Goal: Task Accomplishment & Management: Use online tool/utility

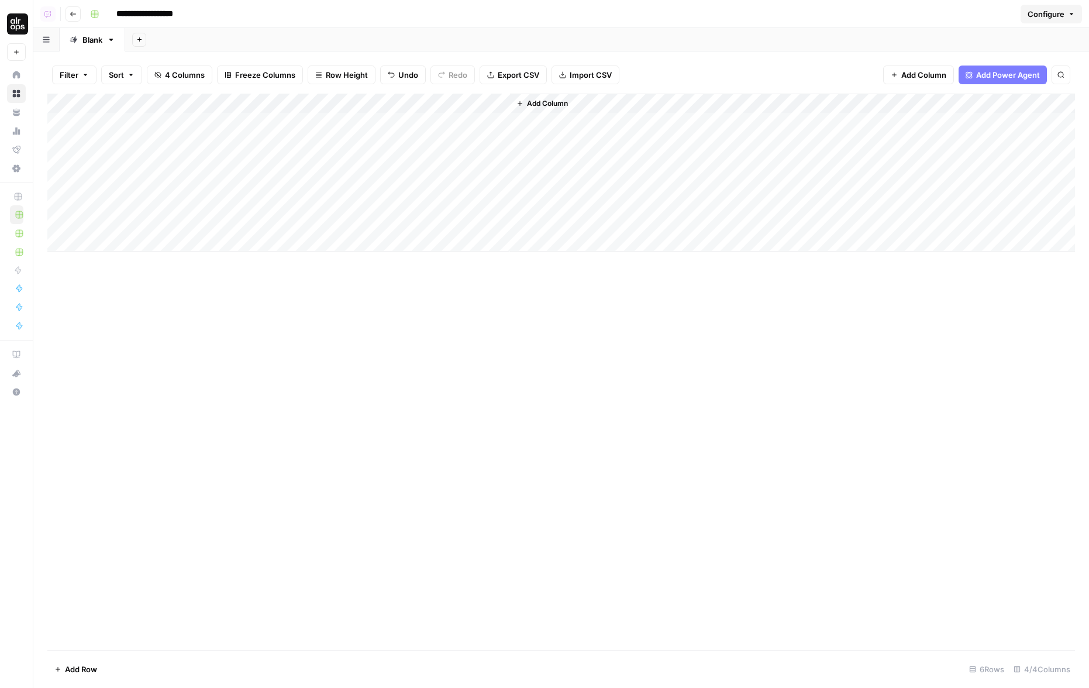
click at [425, 390] on div "Add Column" at bounding box center [560, 372] width 1027 height 556
click at [499, 122] on div "Add Column" at bounding box center [560, 173] width 1027 height 158
click at [485, 122] on div "Add Column" at bounding box center [560, 173] width 1027 height 158
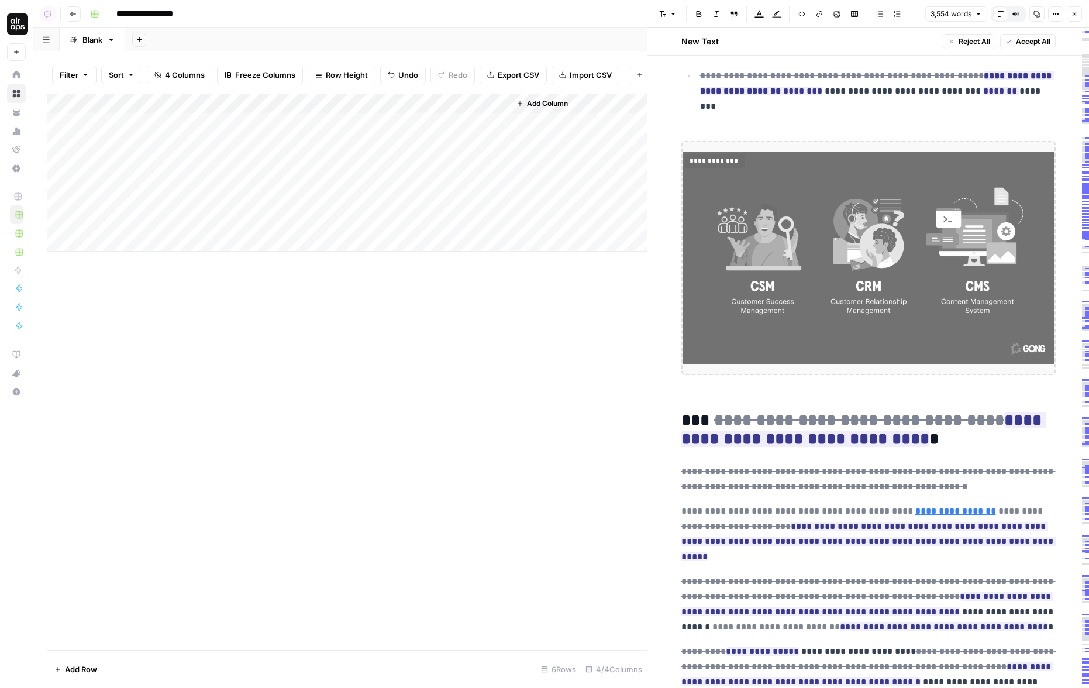
scroll to position [1585, 0]
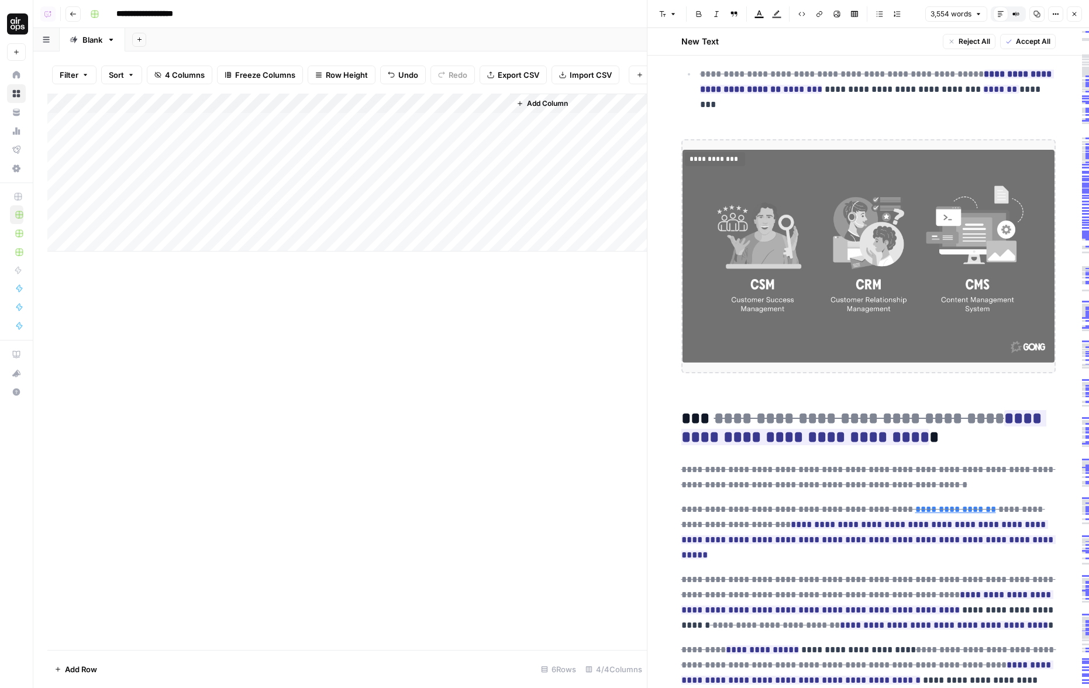
click at [803, 209] on img at bounding box center [868, 256] width 372 height 213
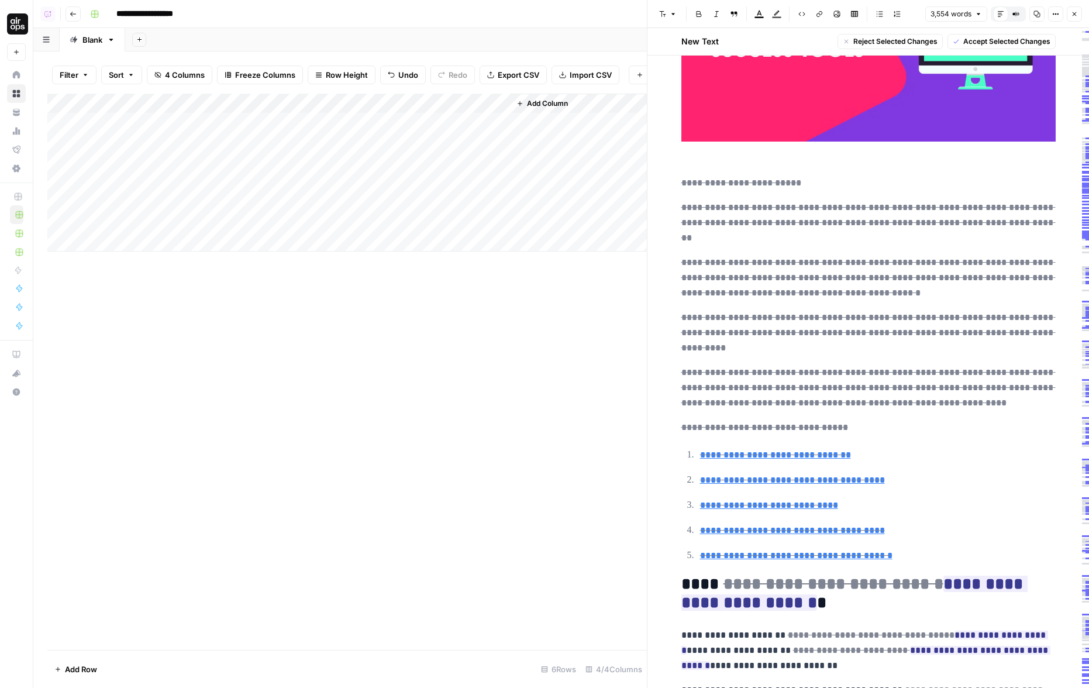
scroll to position [0, 0]
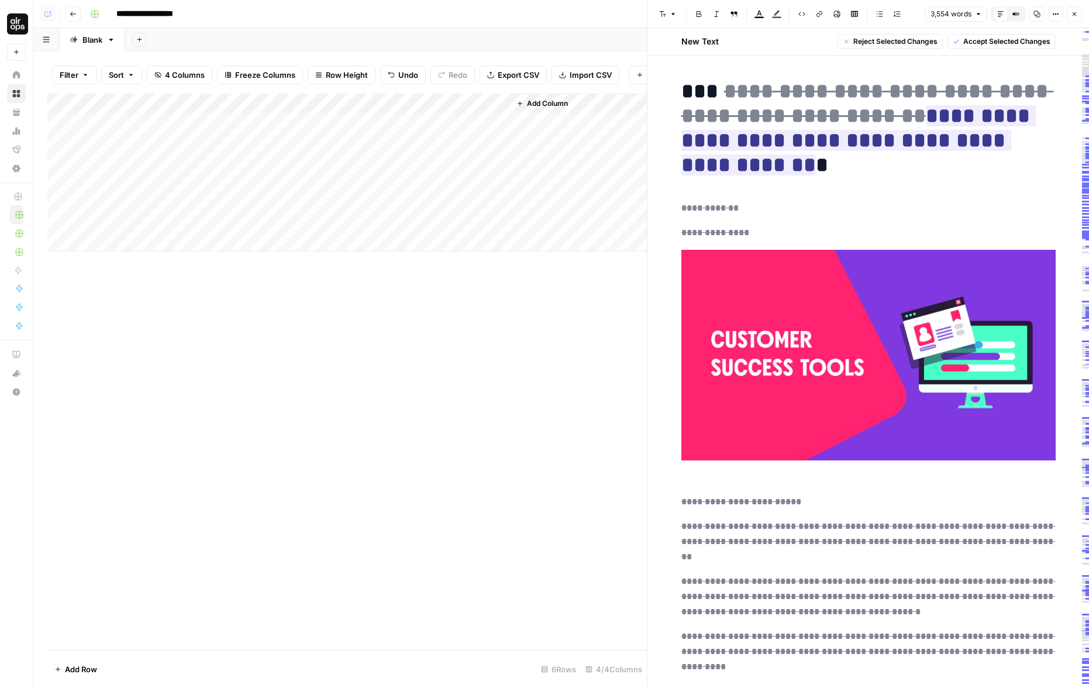
click at [1012, 12] on icon "button" at bounding box center [1015, 14] width 7 height 7
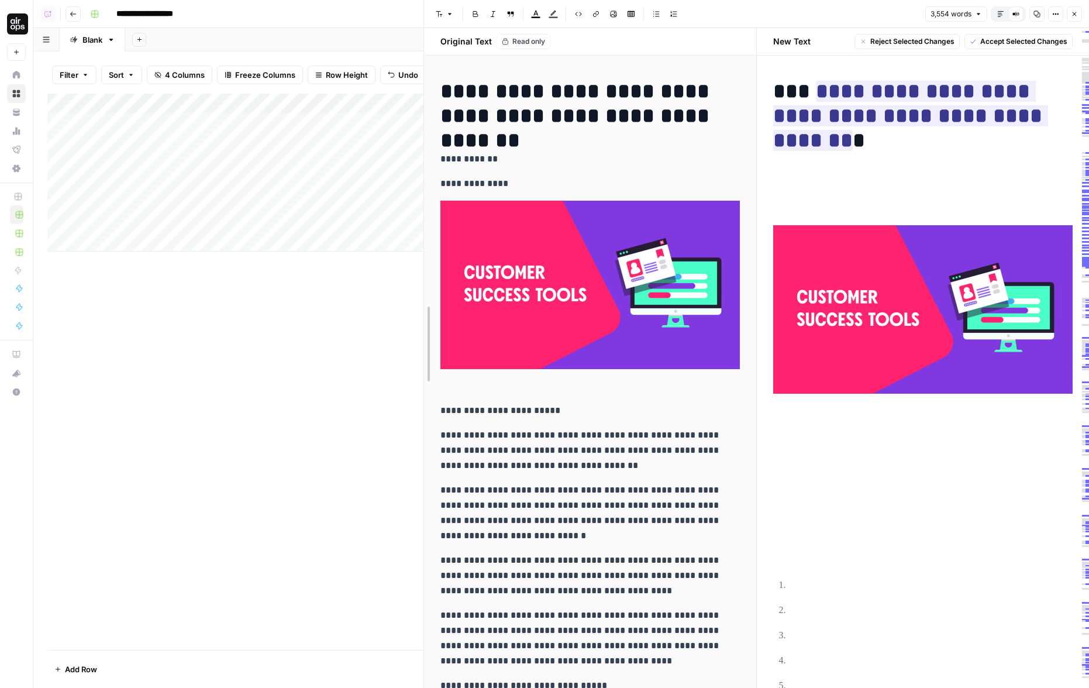
drag, startPoint x: 648, startPoint y: 375, endPoint x: 423, endPoint y: 377, distance: 225.1
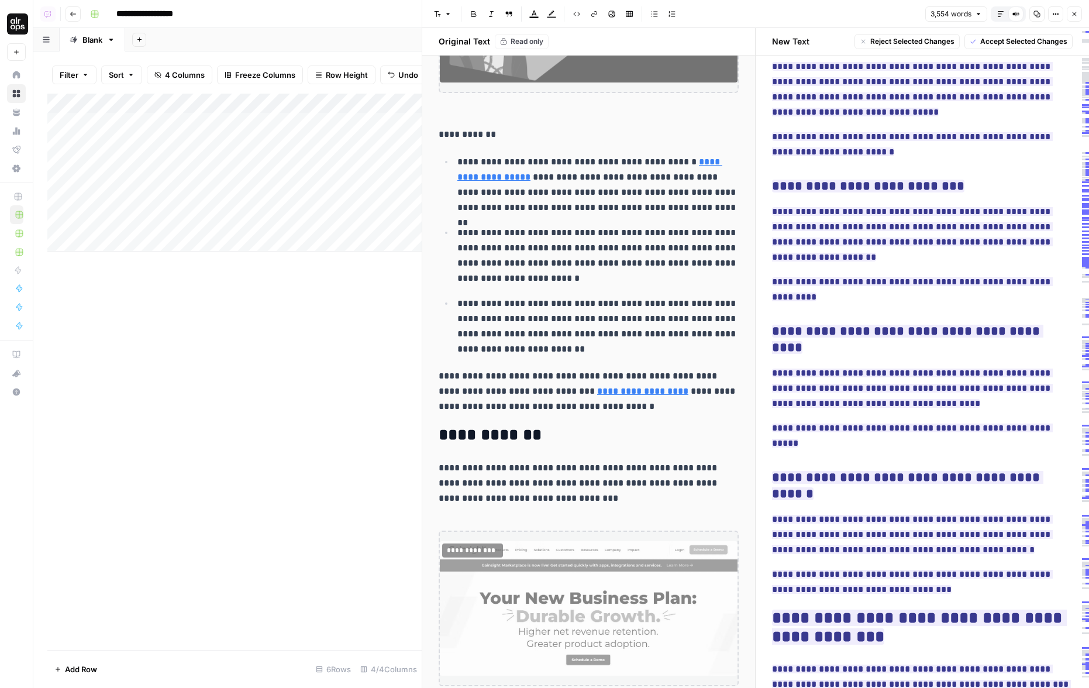
scroll to position [2145, 0]
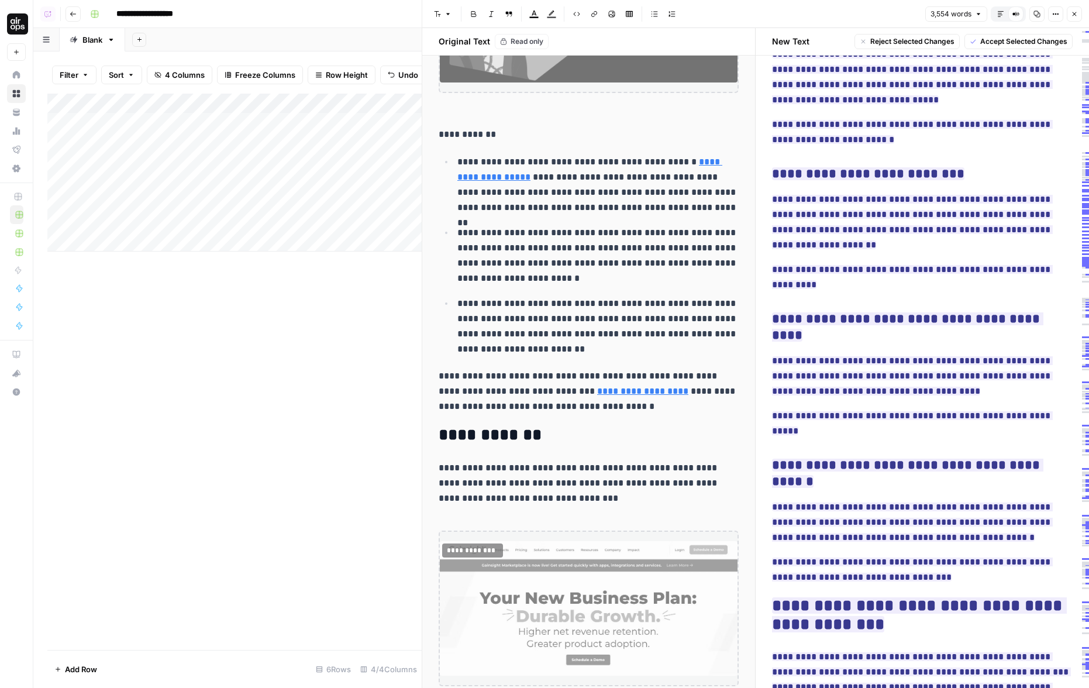
click at [1078, 7] on button "Close" at bounding box center [1074, 13] width 15 height 15
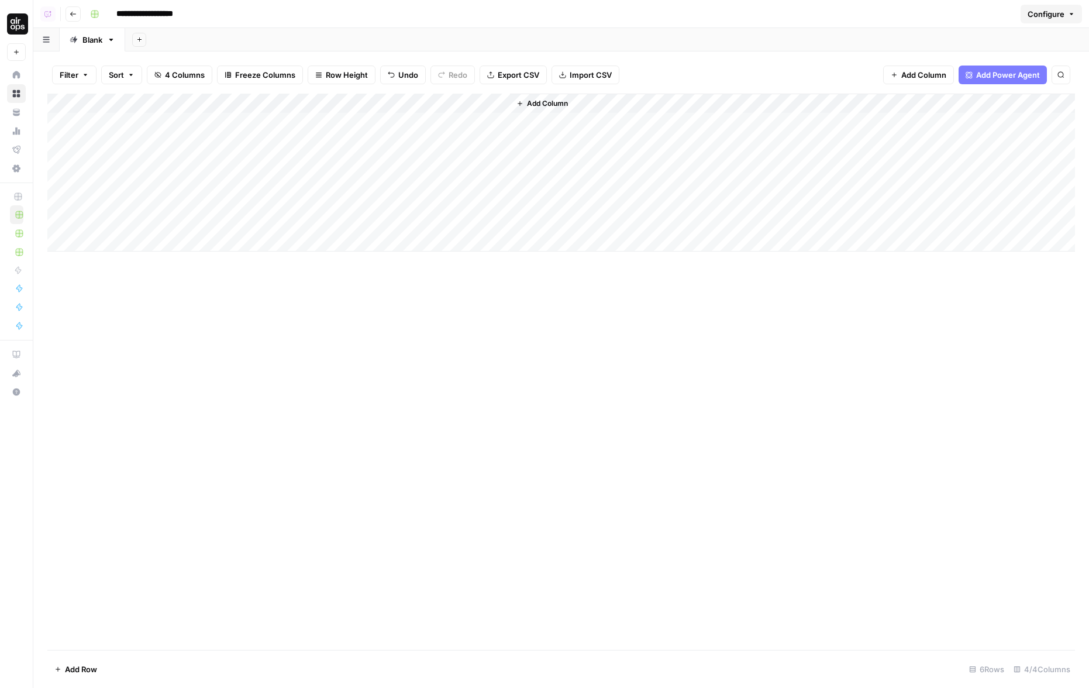
click at [553, 472] on div "Add Column" at bounding box center [560, 372] width 1027 height 556
click at [1072, 9] on button "Configure" at bounding box center [1050, 14] width 61 height 19
click at [1043, 44] on span "Grid Variables" at bounding box center [1029, 42] width 75 height 12
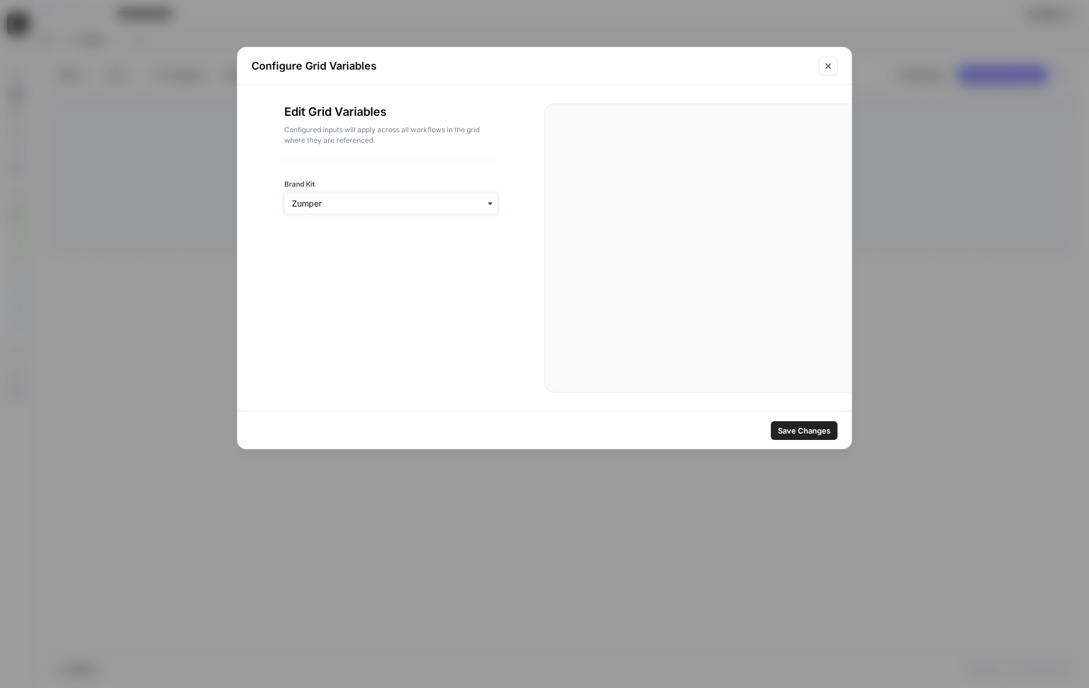
click at [340, 201] on input "Brand Kit" at bounding box center [391, 204] width 198 height 12
click at [331, 267] on div "Gong" at bounding box center [391, 257] width 212 height 22
click at [822, 434] on span "Save Changes" at bounding box center [804, 431] width 53 height 12
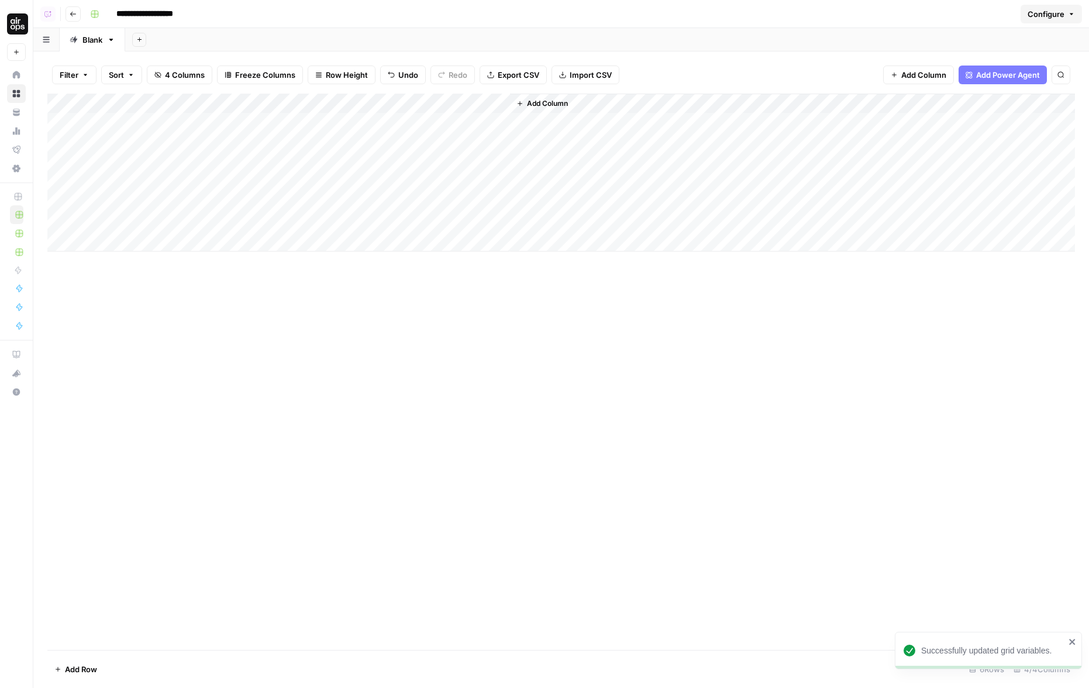
click at [155, 76] on icon "button" at bounding box center [157, 74] width 7 height 7
click at [240, 47] on div "Add Sheet" at bounding box center [607, 39] width 964 height 23
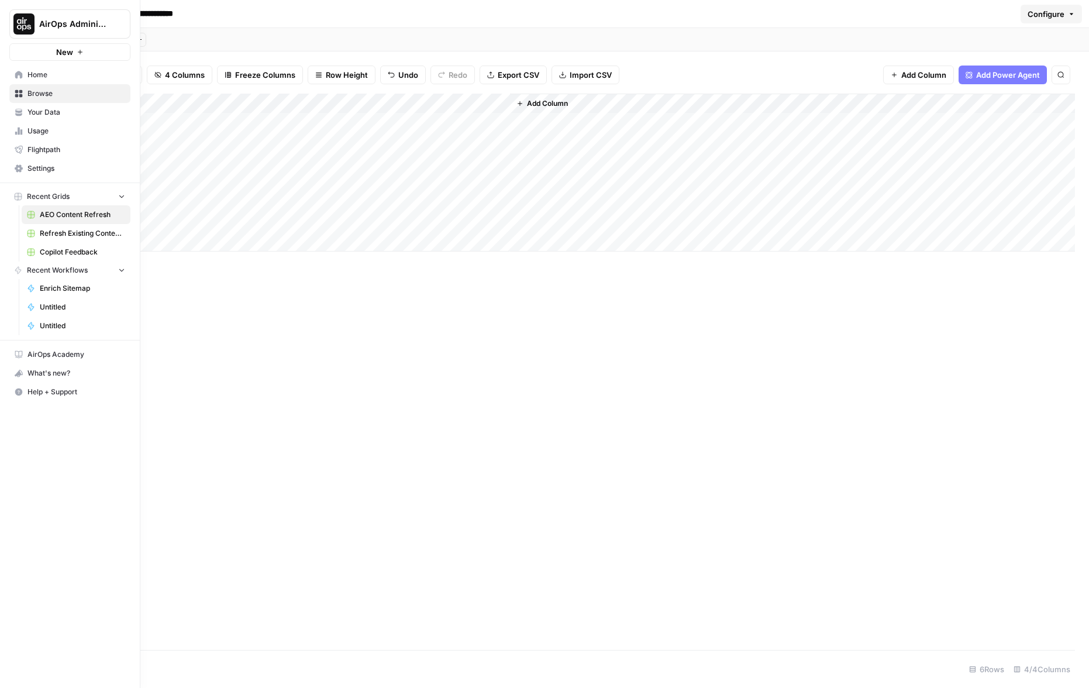
click at [61, 53] on span "New" at bounding box center [64, 52] width 17 height 12
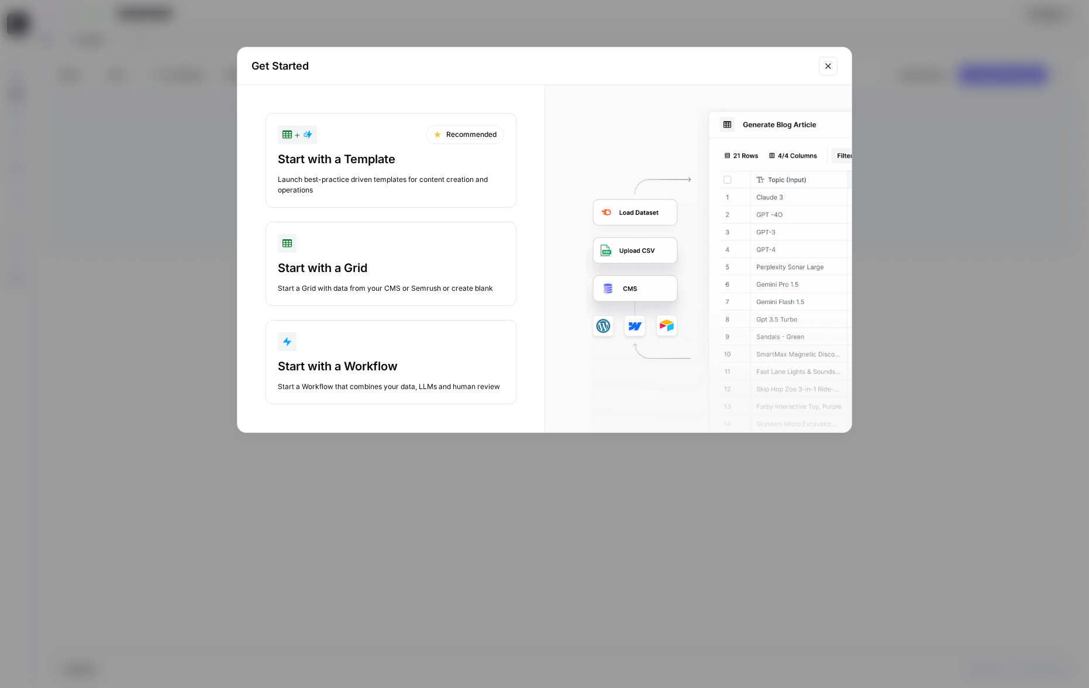
click at [298, 257] on button "Start with a Grid Start a Grid with data from your CMS or Semrush or create bla…" at bounding box center [390, 264] width 251 height 84
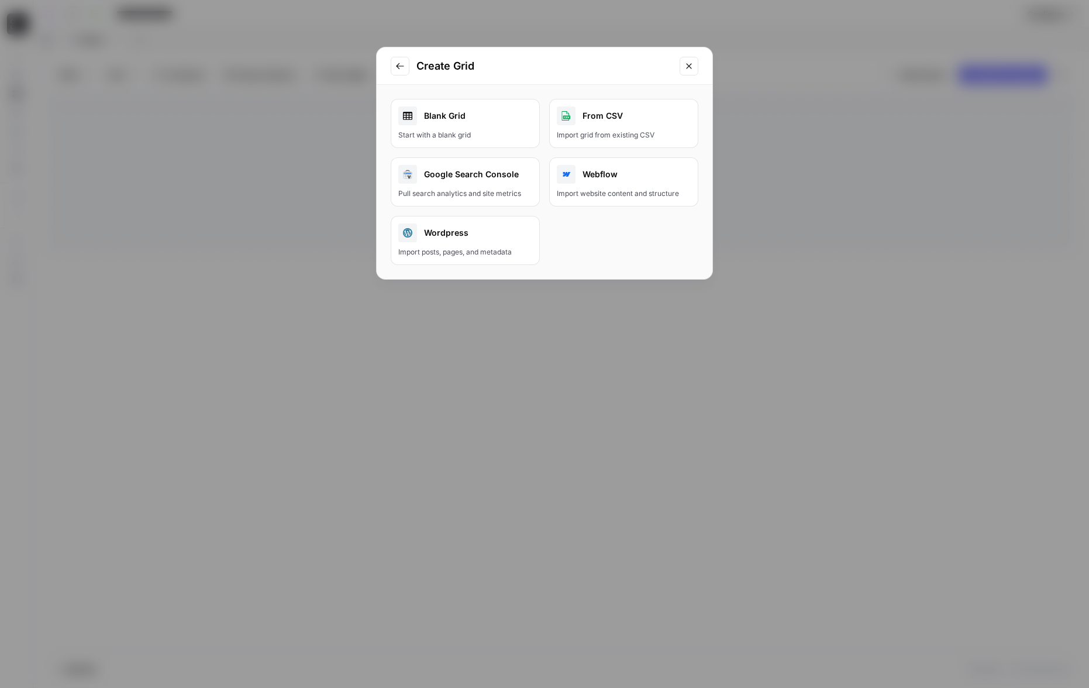
click at [478, 123] on div "Blank Grid" at bounding box center [465, 115] width 134 height 19
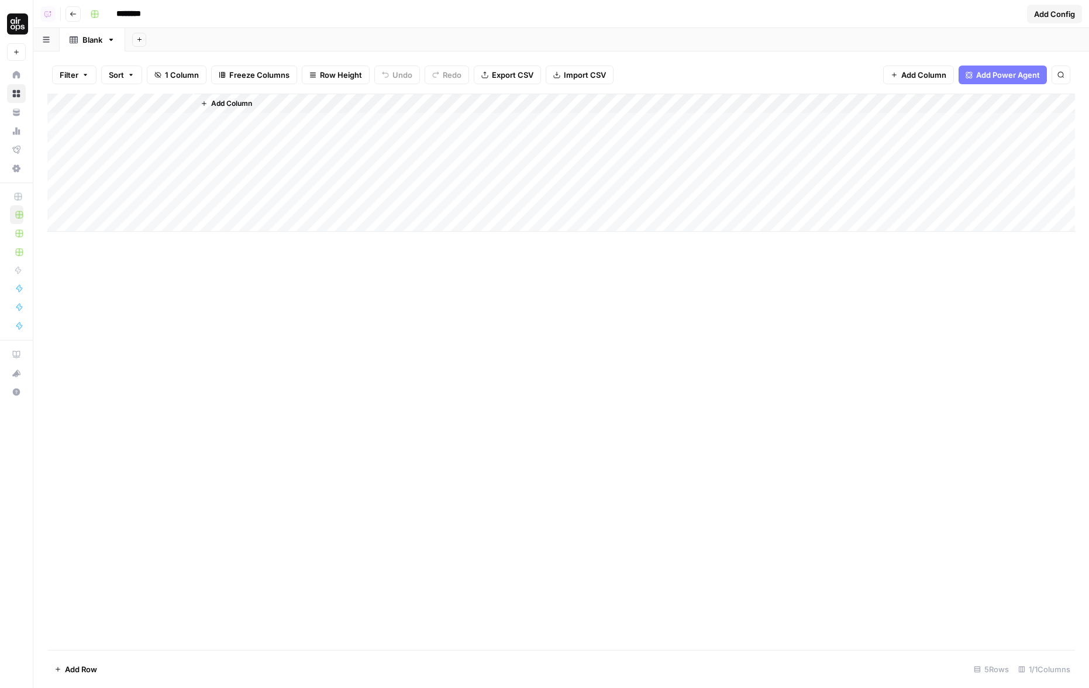
click at [135, 9] on input "********" at bounding box center [143, 14] width 65 height 19
type input "**********"
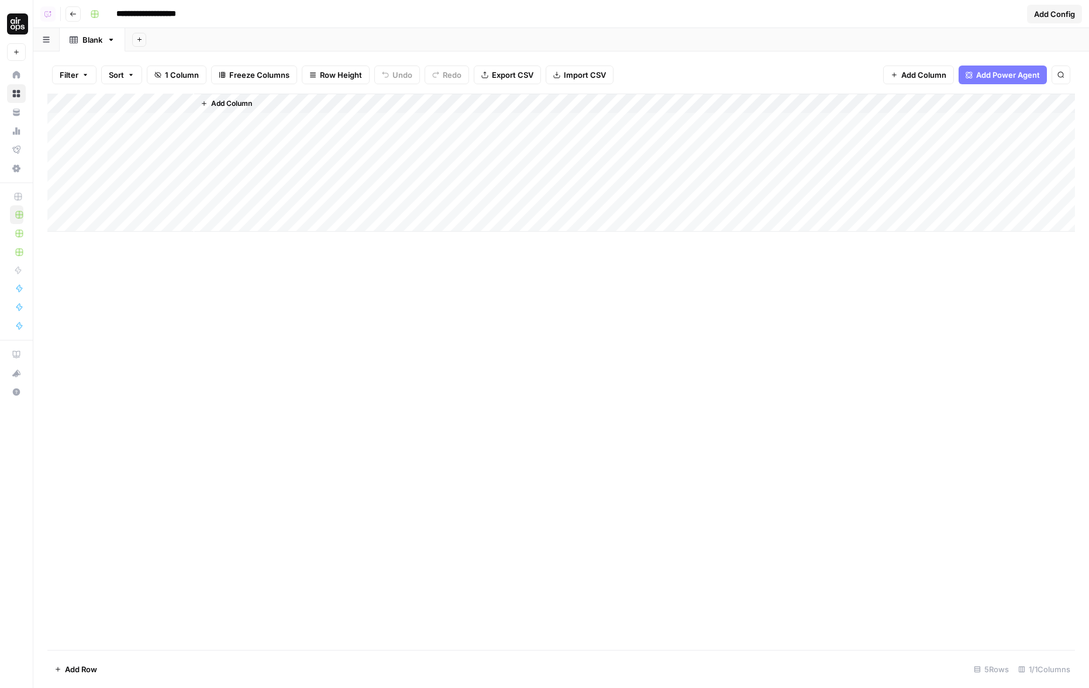
click at [288, 20] on div "**********" at bounding box center [553, 14] width 937 height 19
click at [146, 101] on div "Add Column" at bounding box center [560, 163] width 1027 height 138
click at [113, 139] on div "Title" at bounding box center [158, 131] width 129 height 19
click at [113, 139] on div "Add Column" at bounding box center [560, 163] width 1027 height 138
click at [122, 106] on div "Add Column" at bounding box center [560, 163] width 1027 height 138
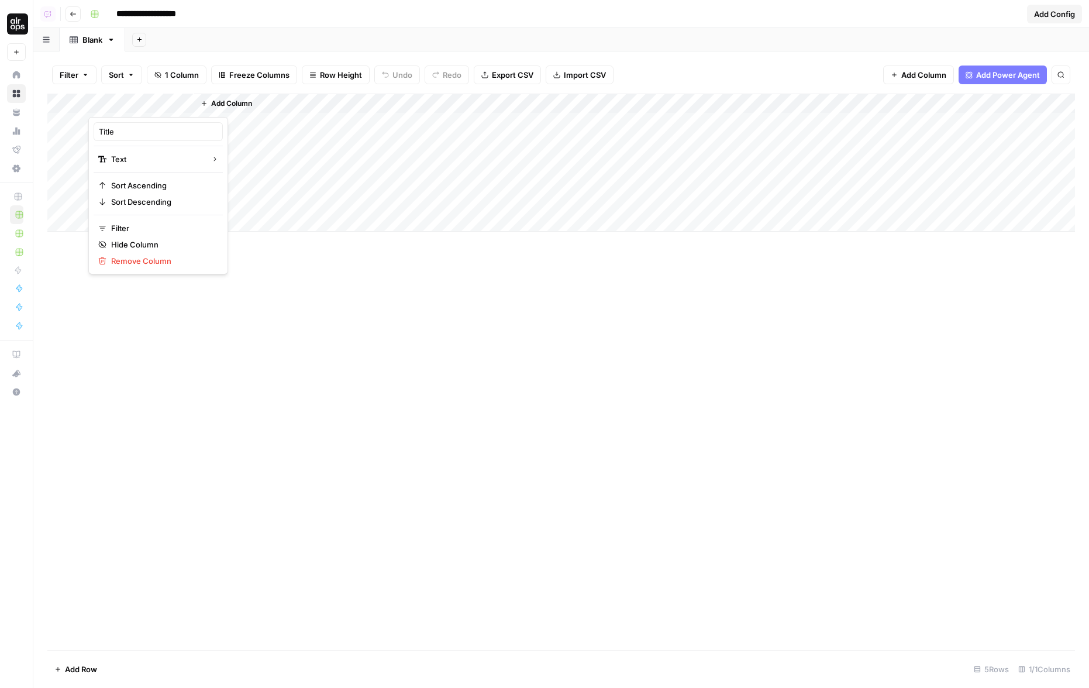
click at [122, 106] on div at bounding box center [141, 105] width 106 height 23
click at [120, 133] on input "Title" at bounding box center [158, 132] width 119 height 12
type input "Question"
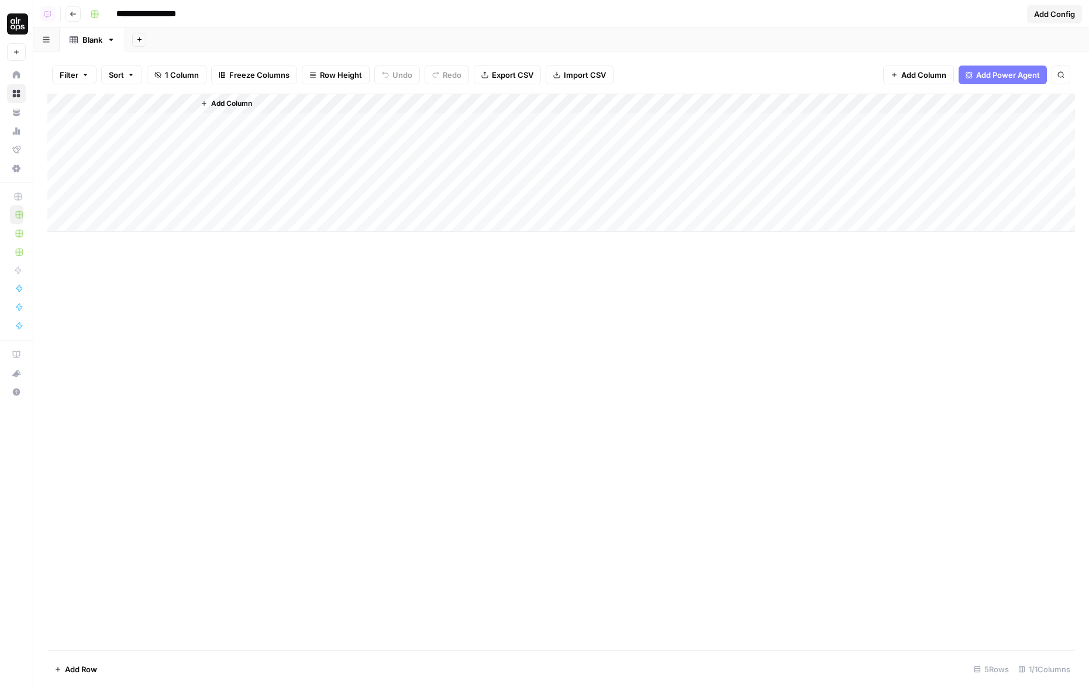
click at [215, 105] on span "Add Column" at bounding box center [231, 103] width 41 height 11
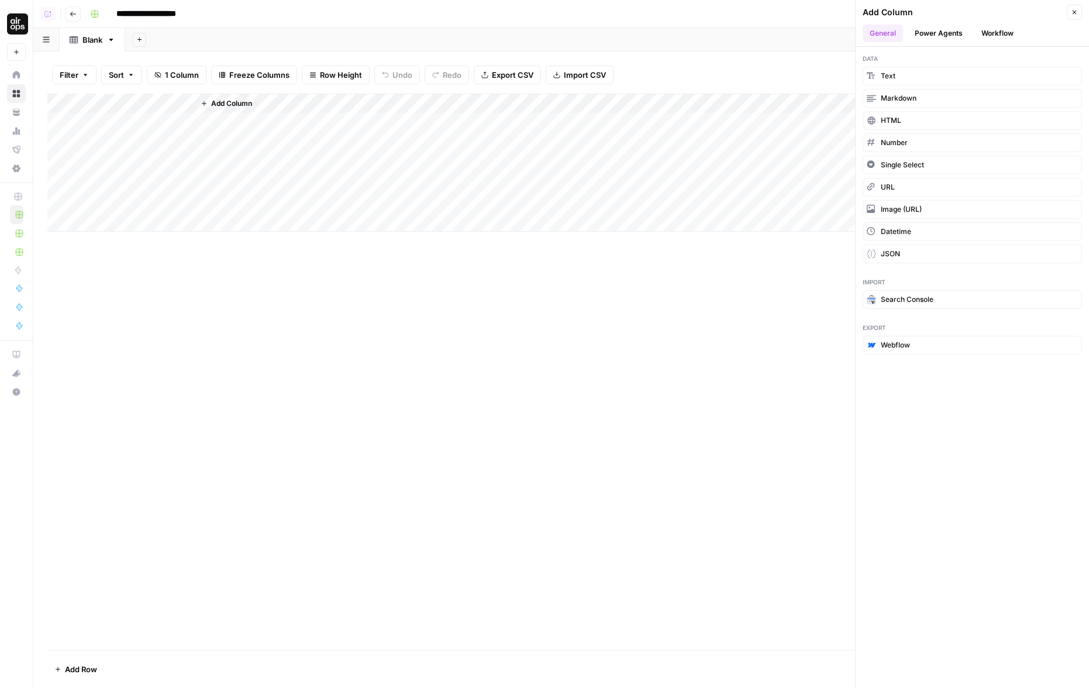
click at [977, 33] on button "Workflow" at bounding box center [997, 34] width 46 height 18
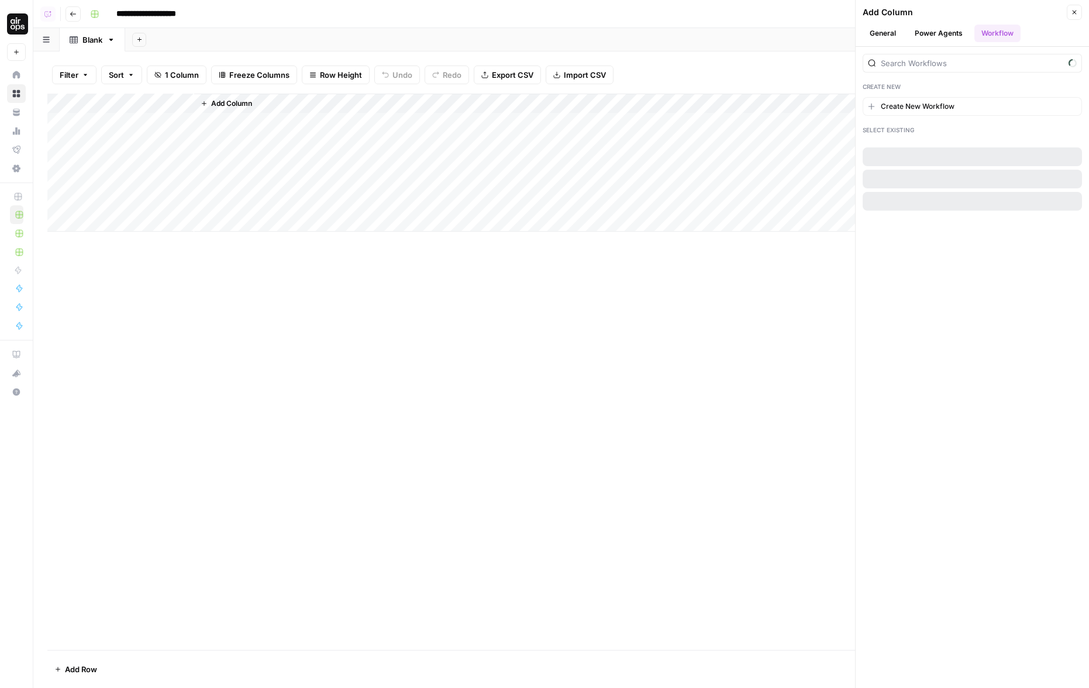
click at [943, 33] on button "Power Agents" at bounding box center [939, 34] width 62 height 18
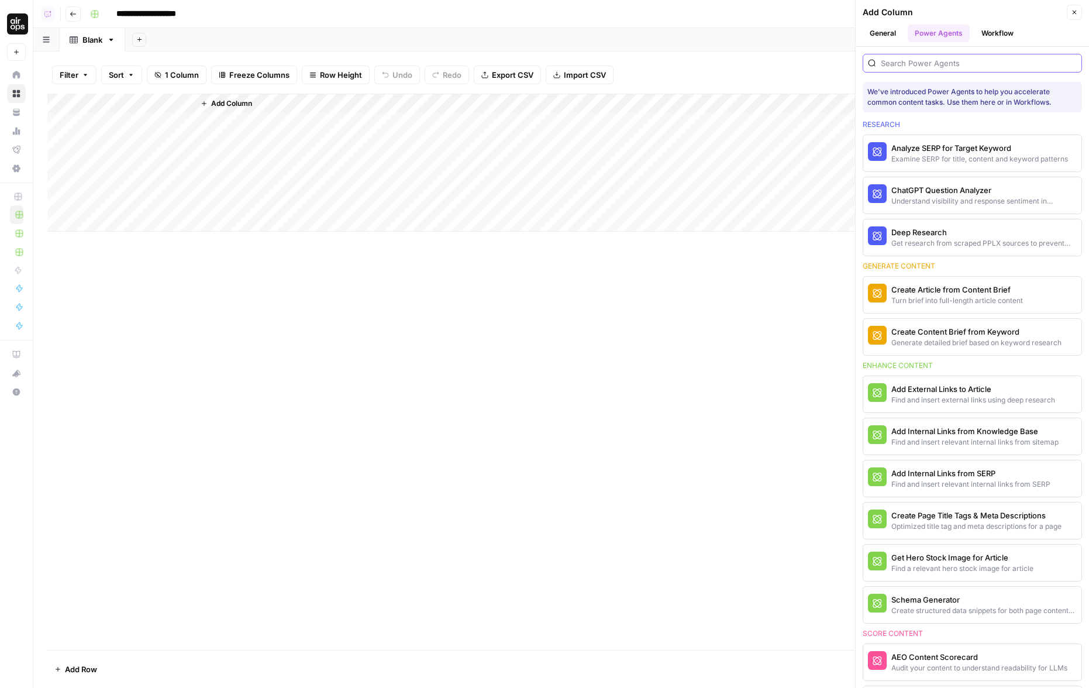
click at [917, 64] on input "search" at bounding box center [979, 63] width 196 height 12
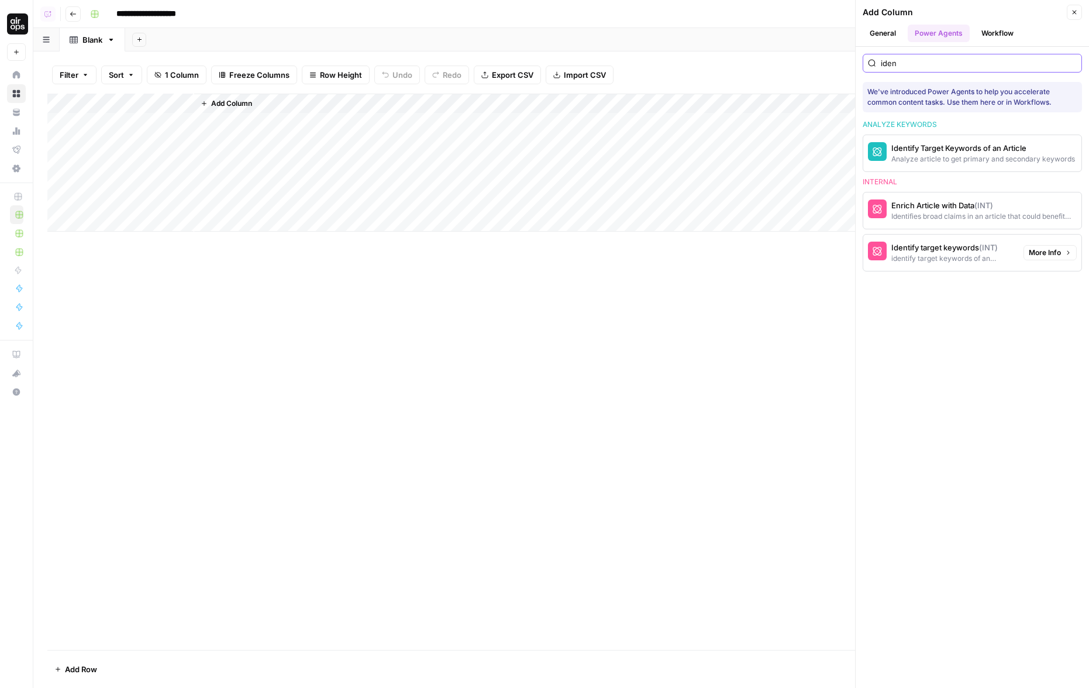
type input "iden"
click at [953, 258] on div "identify target keywords of an article. can input db for semrush" at bounding box center [952, 258] width 123 height 11
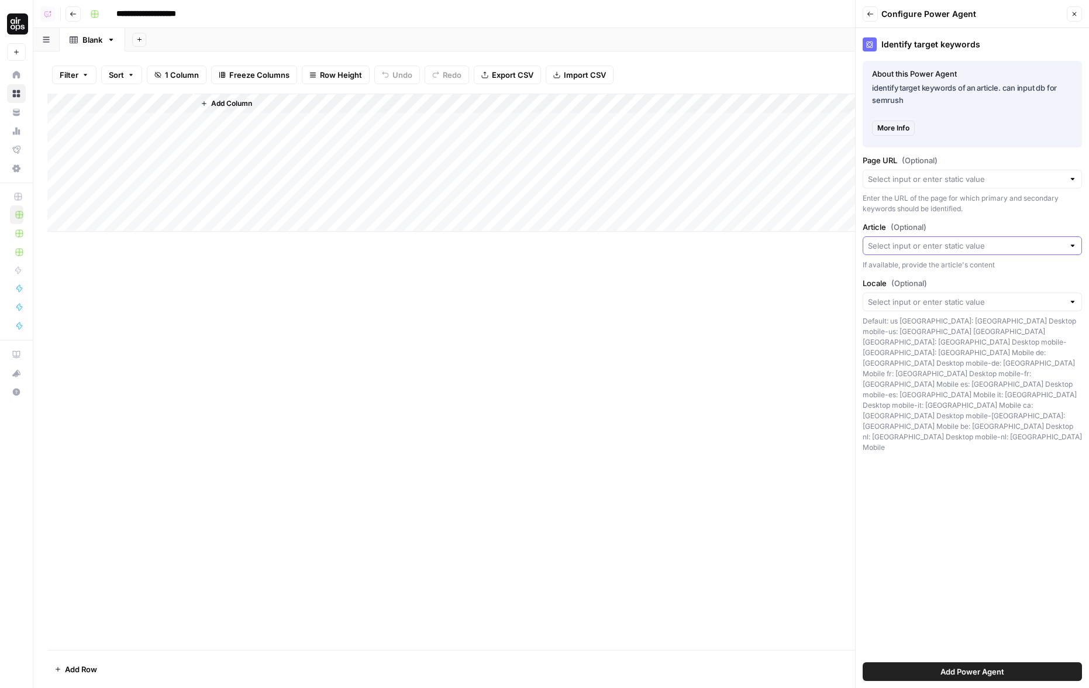
click at [896, 246] on input "Article (Optional)" at bounding box center [966, 246] width 196 height 12
click at [902, 308] on span "Question" at bounding box center [969, 310] width 195 height 12
type input "Question"
click at [962, 664] on button "Add Power Agent" at bounding box center [972, 671] width 219 height 19
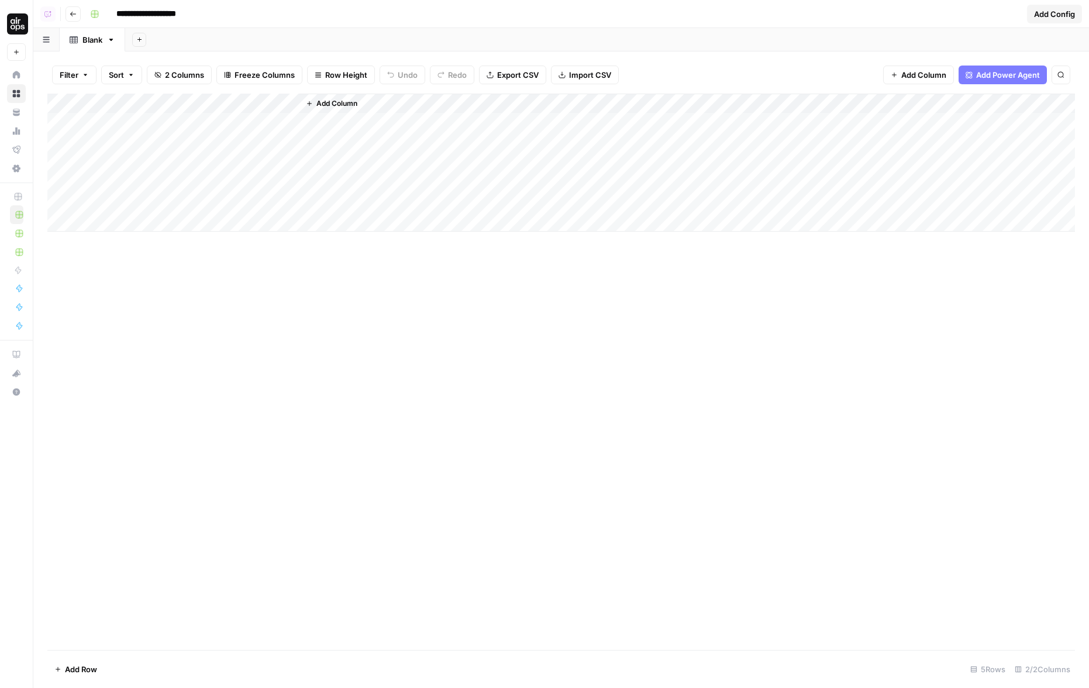
click at [244, 123] on div "Add Column" at bounding box center [560, 163] width 1027 height 138
click at [184, 125] on div "Add Column" at bounding box center [560, 163] width 1027 height 138
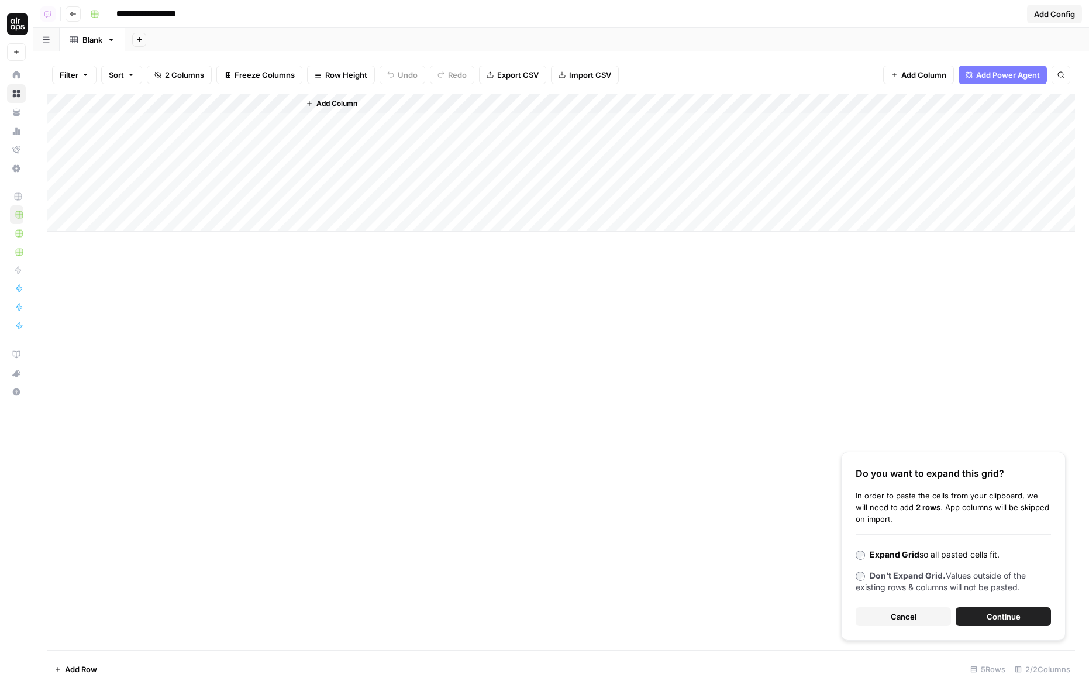
click at [996, 612] on span "Continue" at bounding box center [1003, 616] width 34 height 12
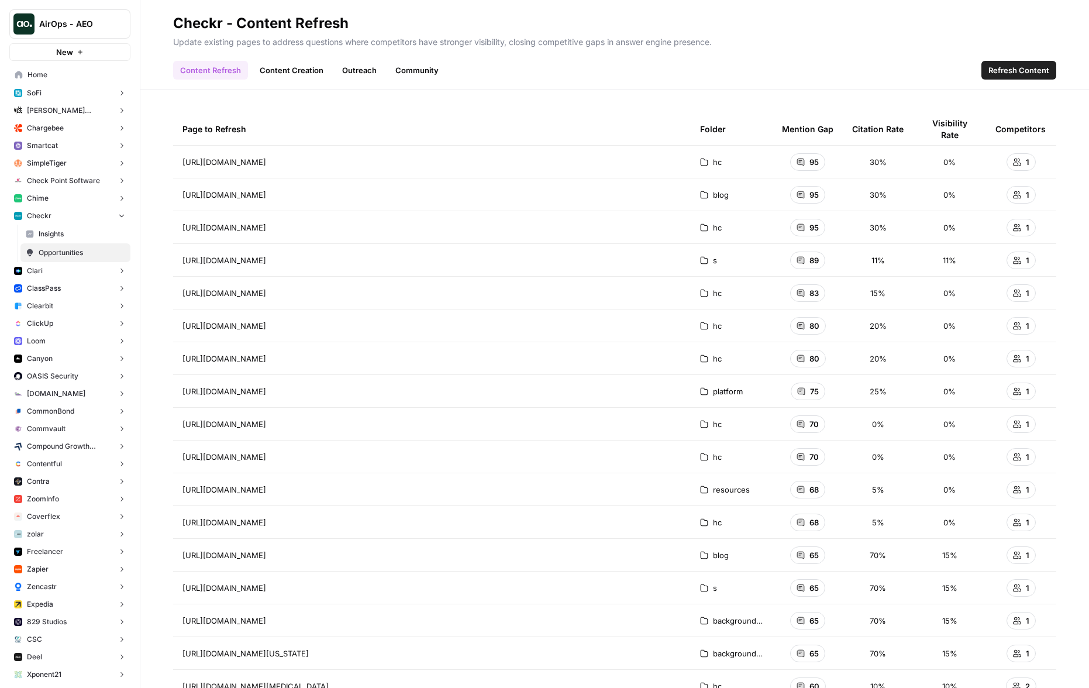
click at [285, 71] on link "Content Creation" at bounding box center [292, 70] width 78 height 19
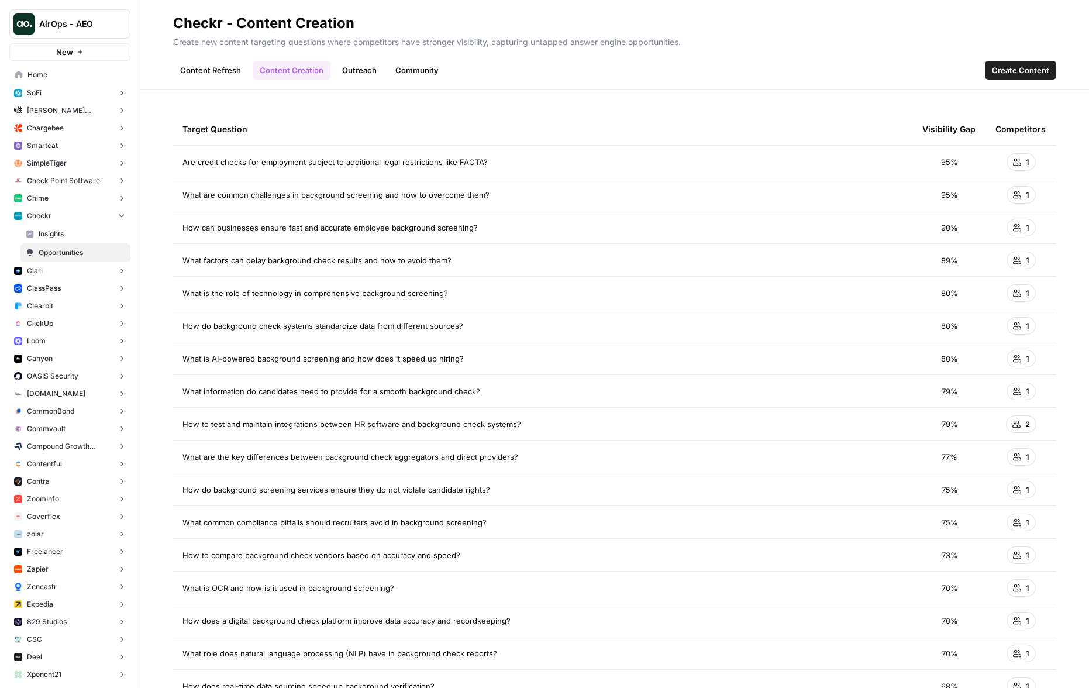
click at [1010, 67] on span "Create Content" at bounding box center [1020, 70] width 57 height 12
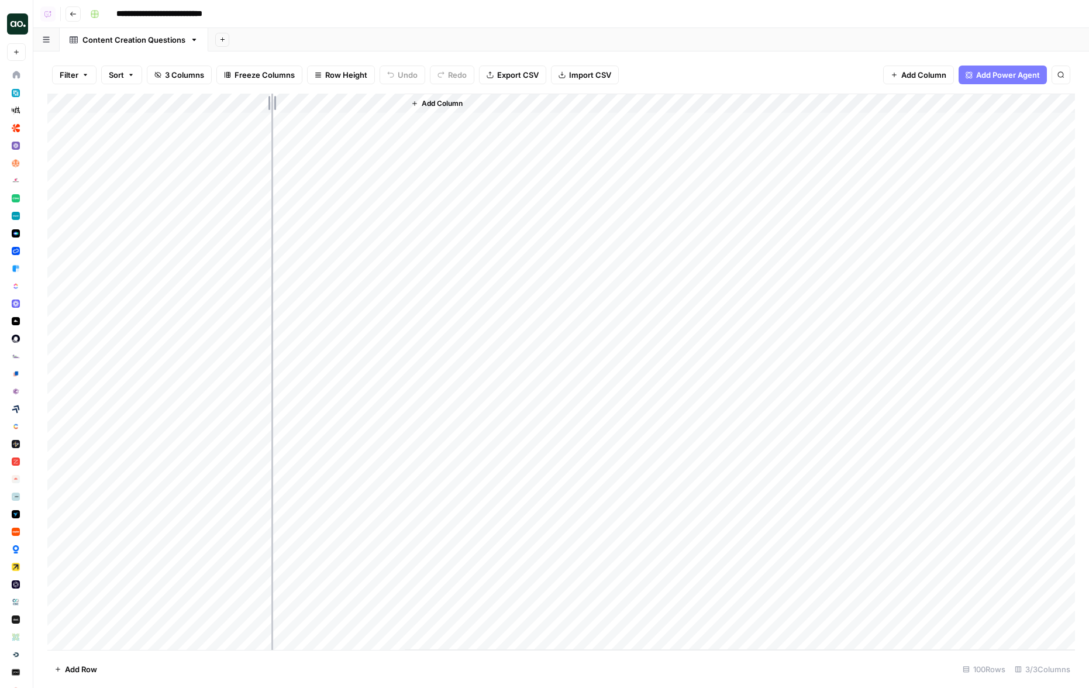
drag, startPoint x: 194, startPoint y: 101, endPoint x: 273, endPoint y: 101, distance: 79.5
click at [273, 101] on div "Add Column" at bounding box center [560, 372] width 1027 height 556
click at [189, 139] on div "Add Column" at bounding box center [560, 372] width 1027 height 556
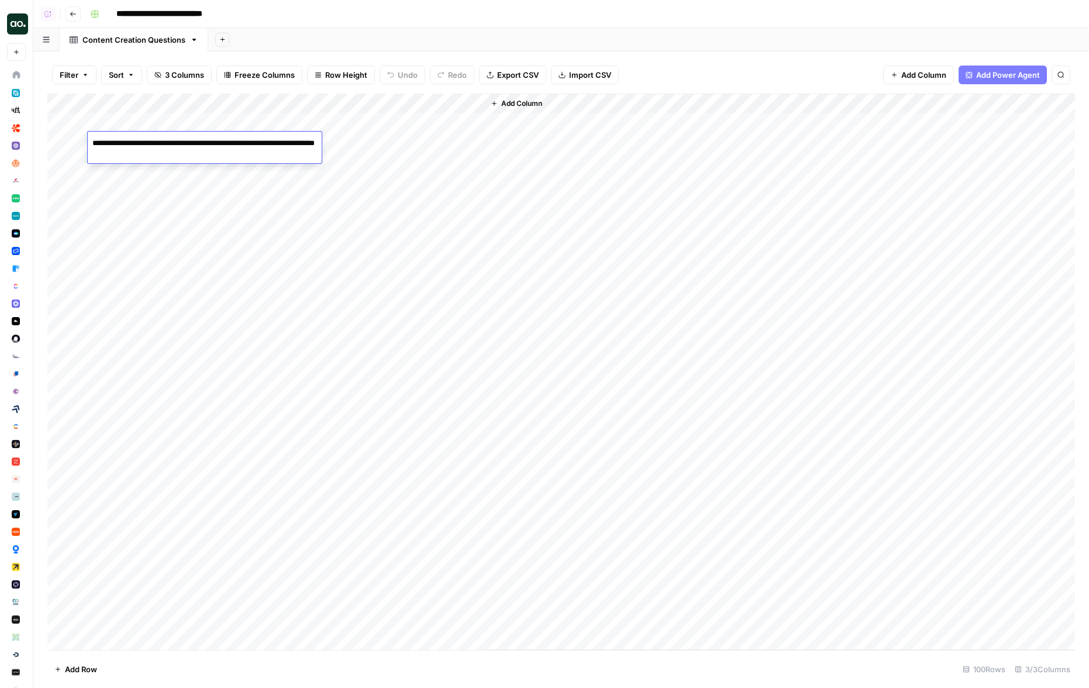
click at [181, 201] on div "Add Column" at bounding box center [560, 372] width 1027 height 556
click at [178, 126] on div "Add Column" at bounding box center [560, 372] width 1027 height 556
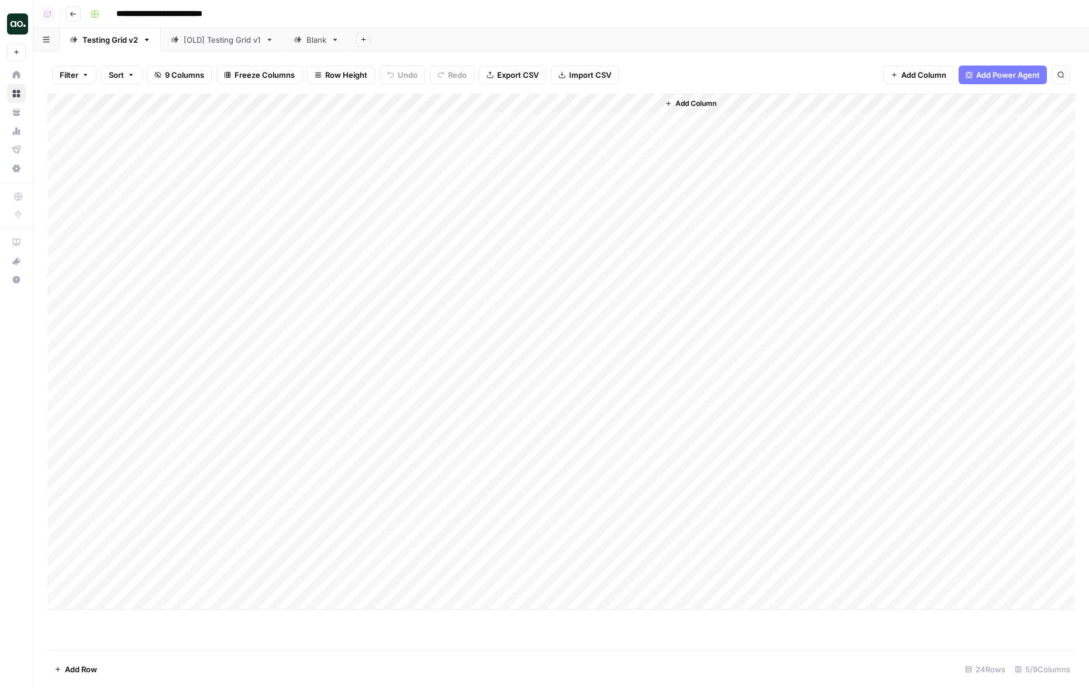
click at [73, 15] on icon "button" at bounding box center [73, 14] width 7 height 7
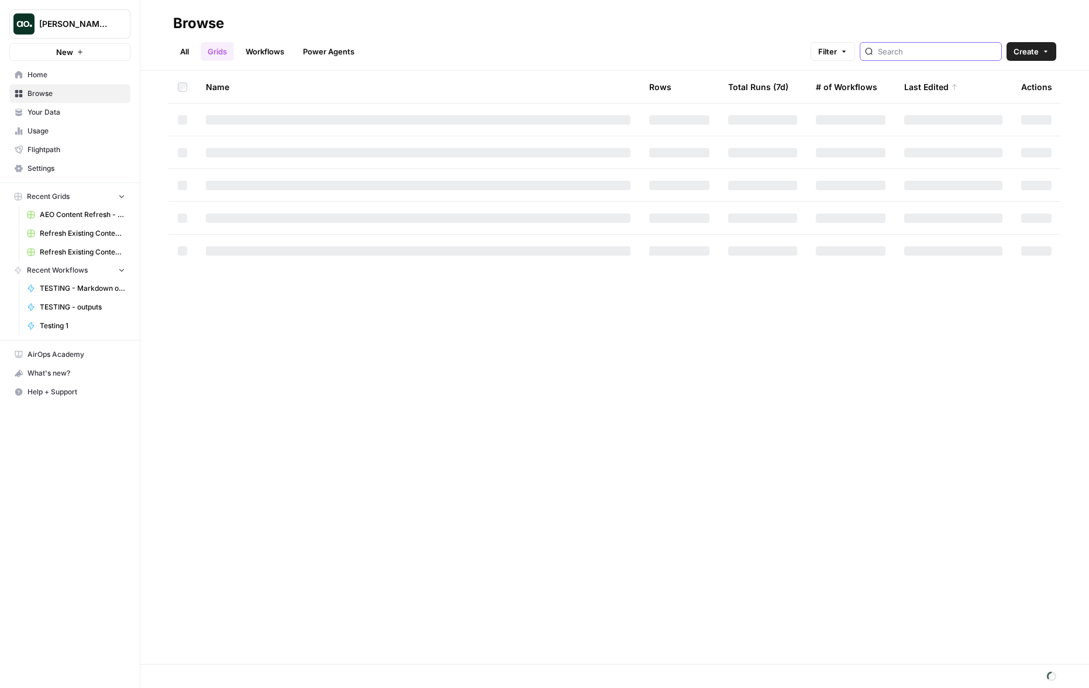
click at [934, 50] on input "search" at bounding box center [937, 52] width 119 height 12
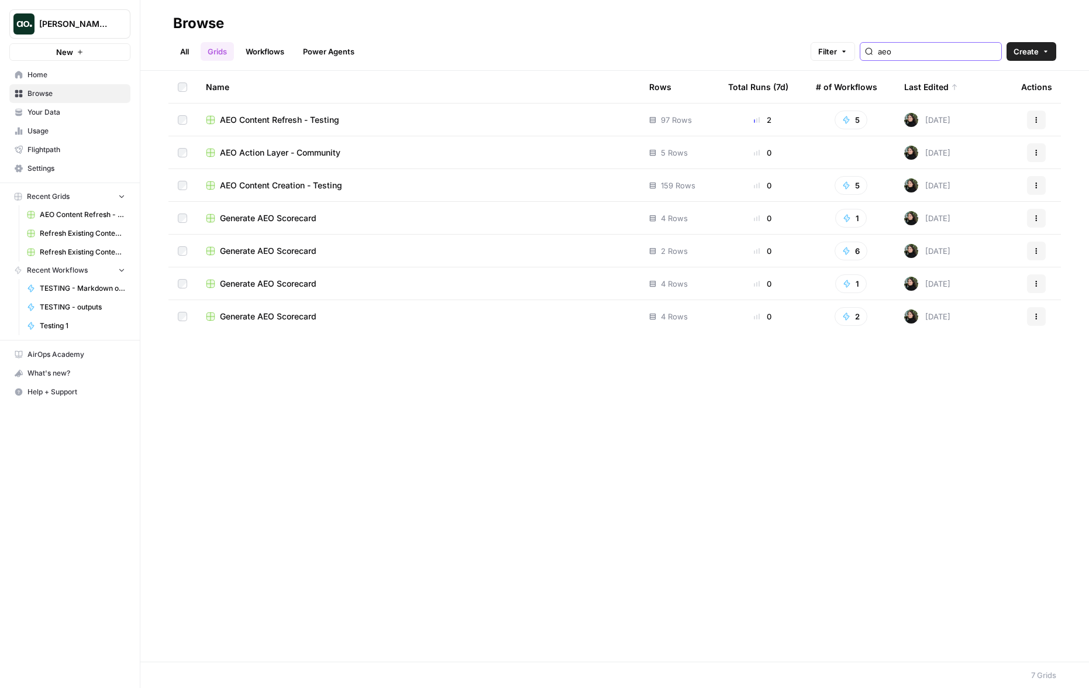
type input "aeo"
click at [254, 188] on span "AEO Content Creation - Testing" at bounding box center [281, 186] width 122 height 12
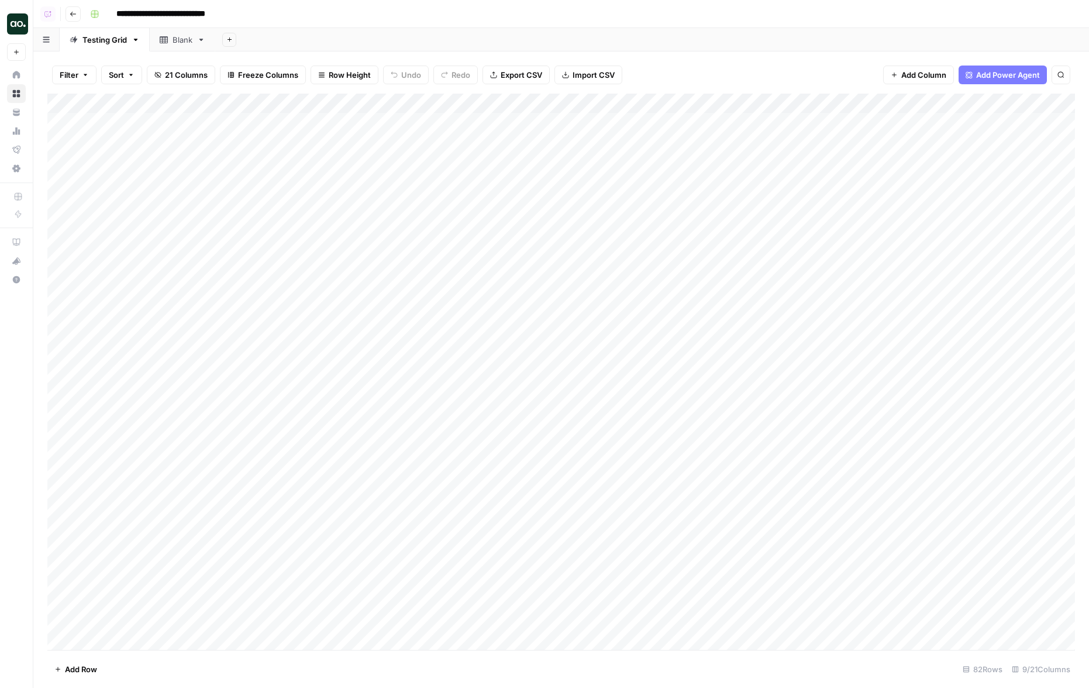
drag, startPoint x: 202, startPoint y: 122, endPoint x: 205, endPoint y: 233, distance: 110.6
click at [205, 233] on div "Add Column" at bounding box center [560, 372] width 1027 height 556
